Goal: Task Accomplishment & Management: Use online tool/utility

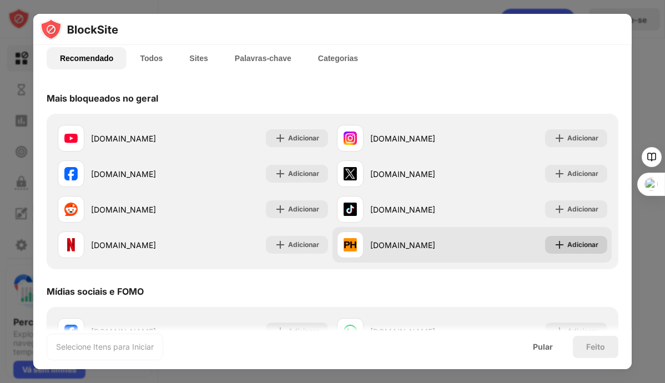
click at [554, 243] on img at bounding box center [559, 244] width 11 height 11
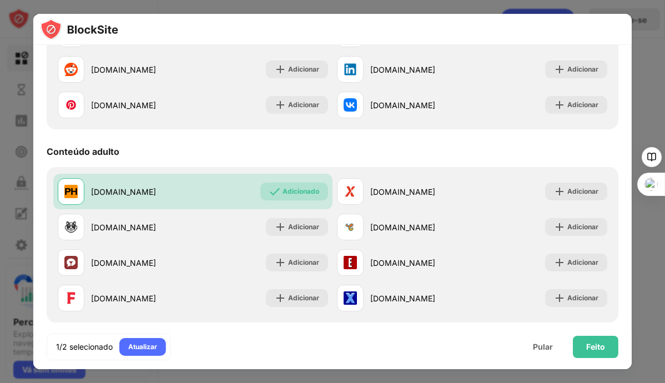
scroll to position [416, 0]
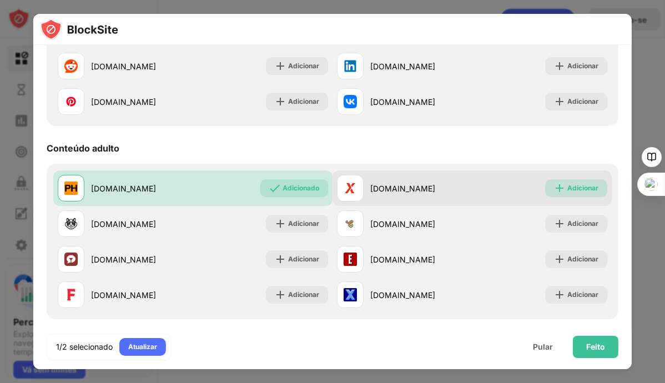
click at [567, 183] on div "Adicionar" at bounding box center [582, 188] width 31 height 11
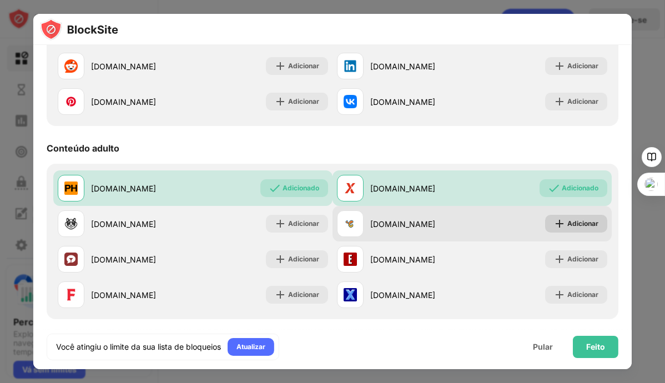
click at [567, 221] on font "Adicionar" at bounding box center [582, 223] width 31 height 8
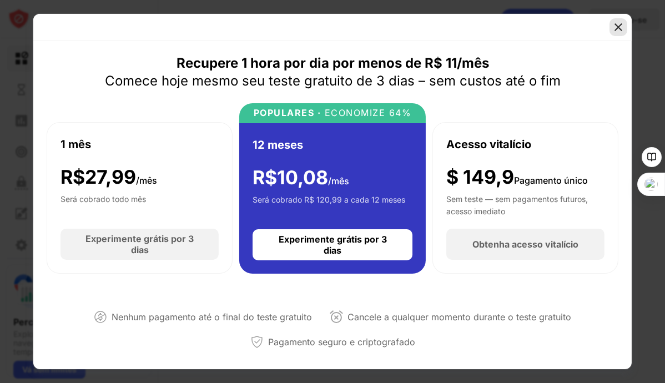
click at [616, 26] on img at bounding box center [617, 27] width 11 height 11
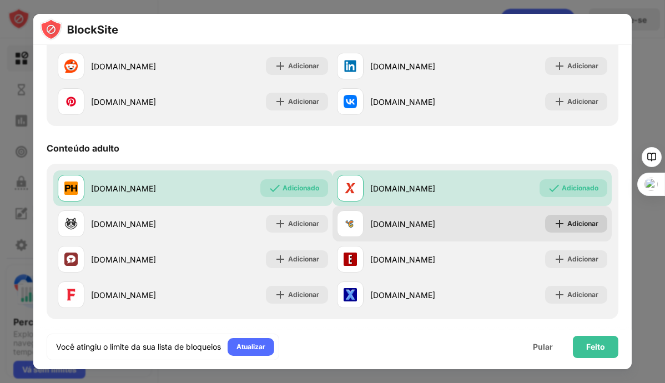
click at [554, 222] on img at bounding box center [559, 223] width 11 height 11
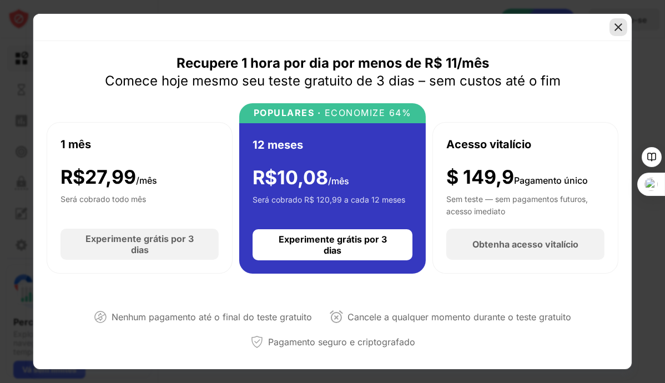
click at [620, 32] on img at bounding box center [617, 27] width 11 height 11
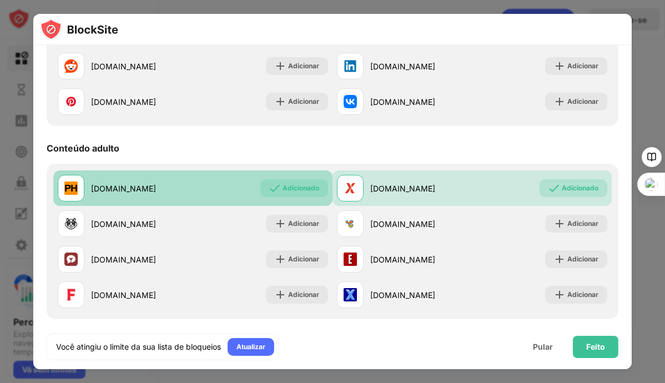
click at [298, 184] on font "Adicionado" at bounding box center [300, 188] width 37 height 8
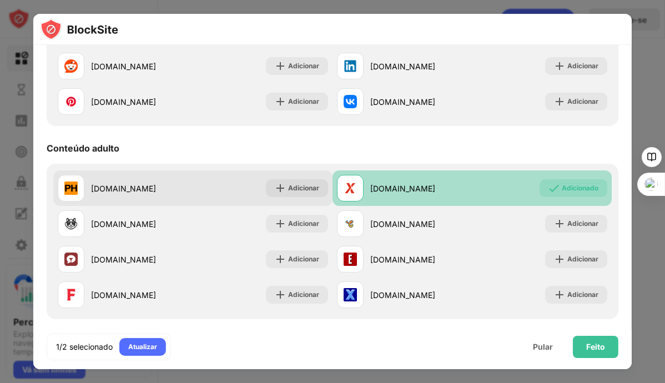
click at [551, 188] on div "Adicionado" at bounding box center [573, 188] width 68 height 18
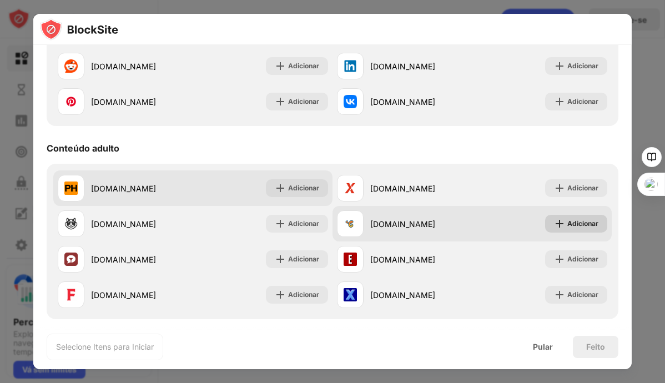
click at [559, 234] on div "[DOMAIN_NAME] Adicionar" at bounding box center [471, 224] width 279 height 36
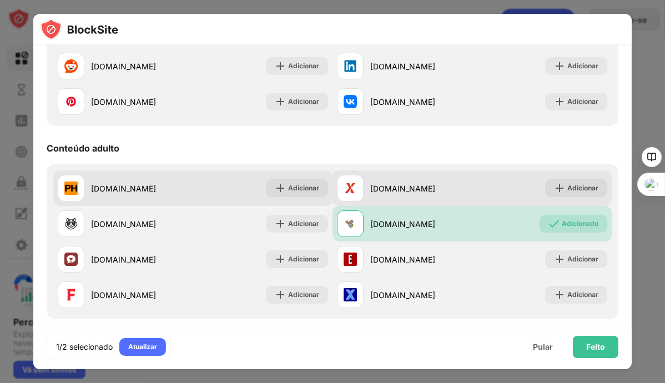
click at [551, 181] on div "Adicionar" at bounding box center [576, 188] width 62 height 18
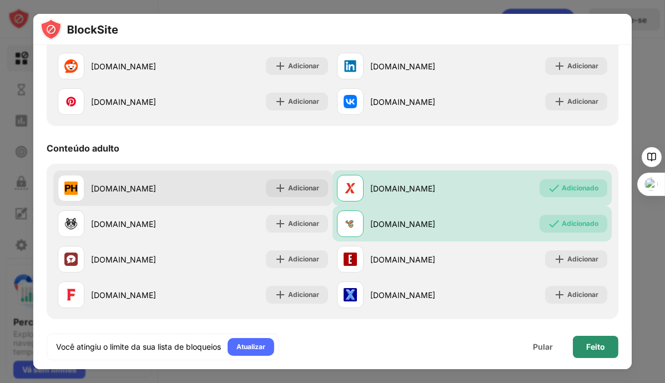
click at [590, 342] on font "Feito" at bounding box center [595, 346] width 19 height 9
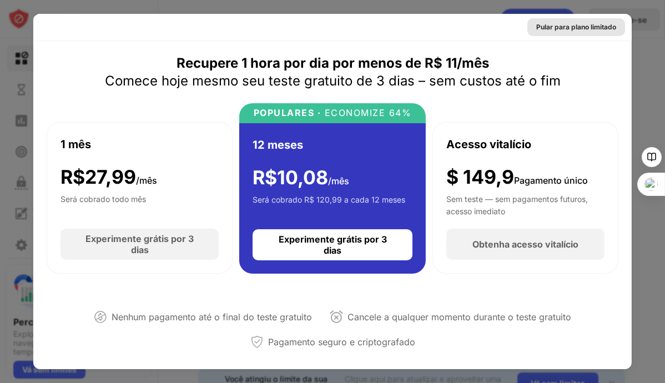
click at [576, 29] on font "Pular para plano limitado" at bounding box center [576, 27] width 80 height 8
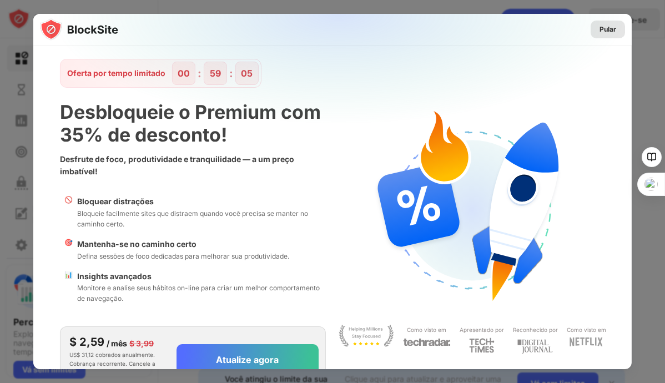
click at [604, 29] on font "Pular" at bounding box center [607, 29] width 17 height 8
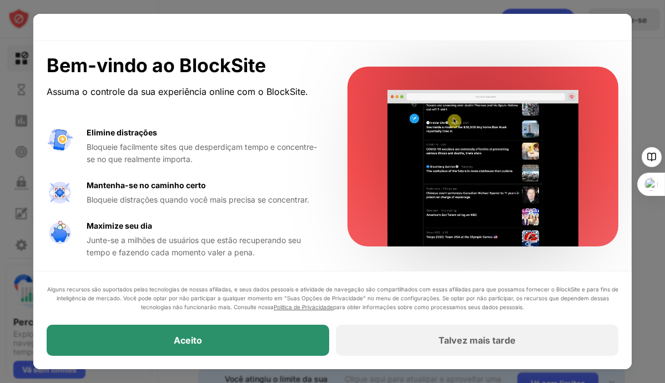
click at [249, 338] on div "Aceito" at bounding box center [188, 340] width 282 height 31
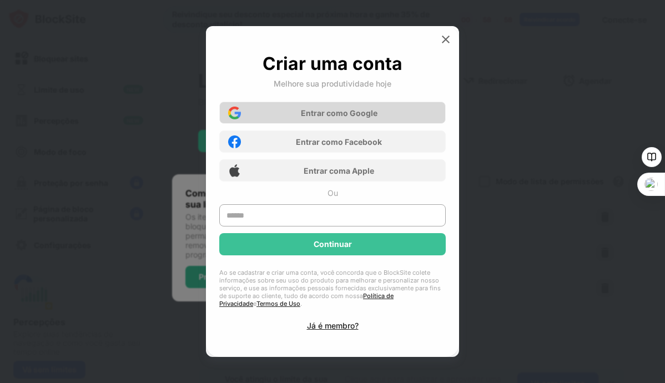
click at [396, 113] on div "Entrar com o Google" at bounding box center [332, 113] width 226 height 22
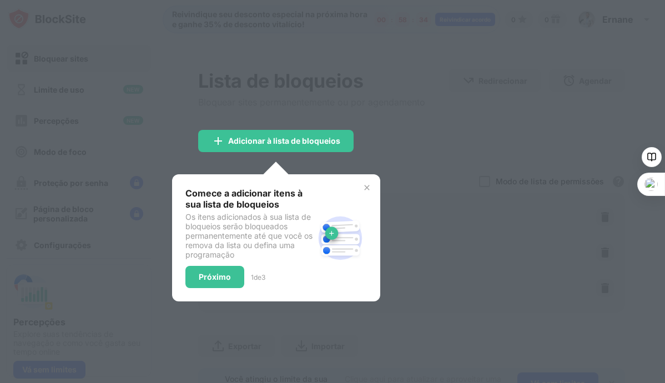
click at [365, 185] on img at bounding box center [366, 187] width 9 height 9
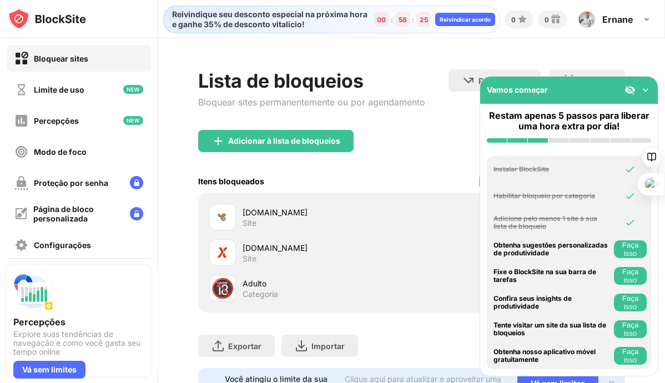
click at [646, 89] on img at bounding box center [645, 89] width 11 height 11
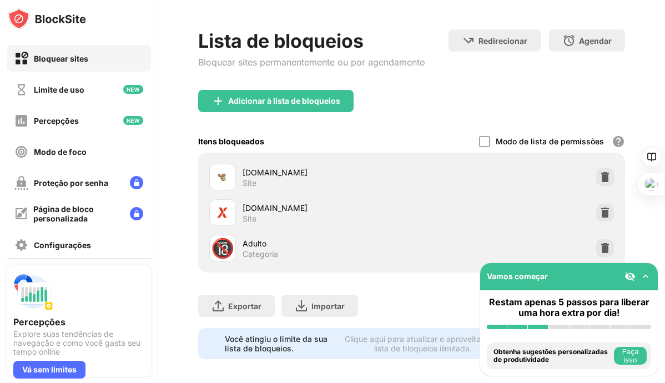
scroll to position [55, 0]
